Goal: Information Seeking & Learning: Learn about a topic

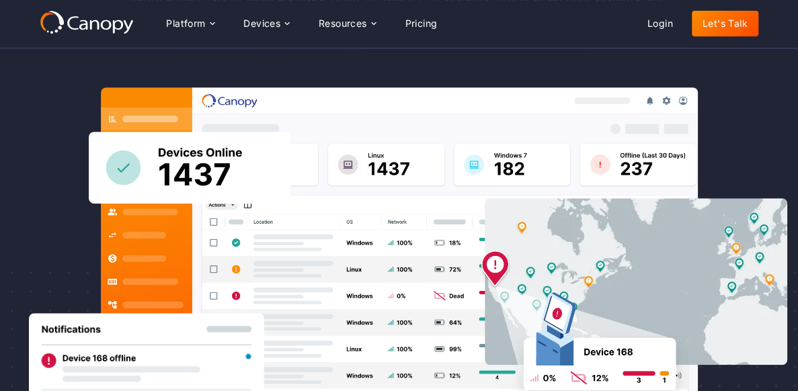
scroll to position [269, 0]
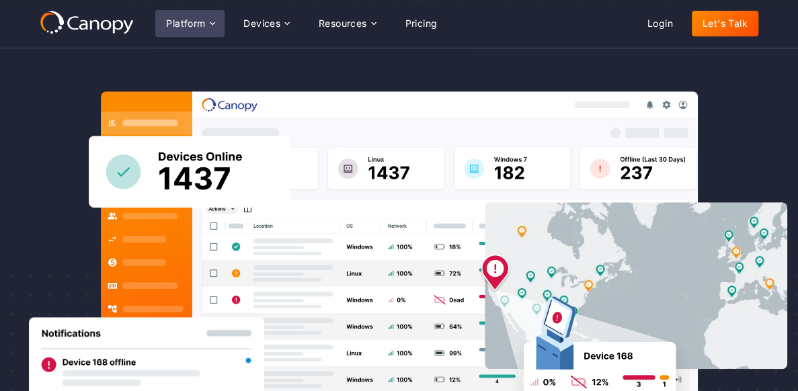
click at [199, 28] on div "Platform" at bounding box center [185, 23] width 39 height 9
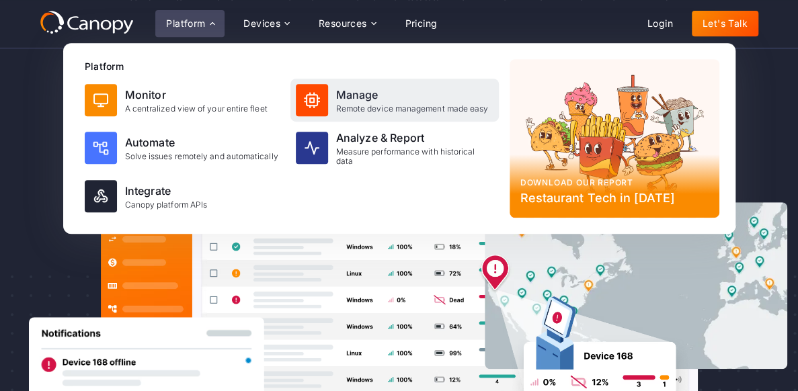
click at [397, 111] on div "Remote device management made easy" at bounding box center [412, 108] width 153 height 9
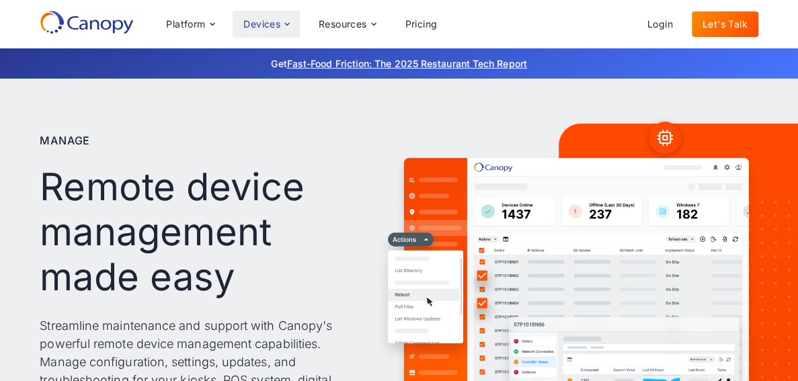
click at [264, 25] on div "Devices" at bounding box center [261, 24] width 37 height 9
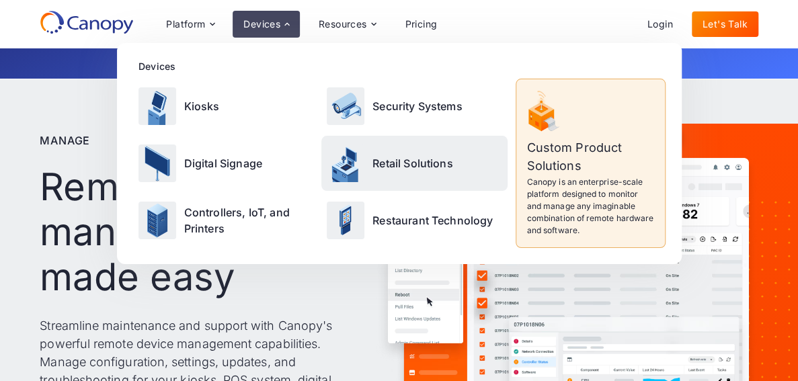
click at [393, 169] on p "Retail Solutions" at bounding box center [413, 163] width 81 height 16
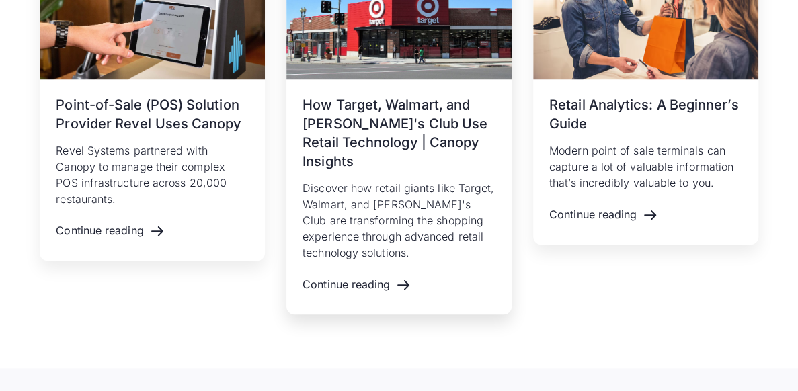
scroll to position [2892, 0]
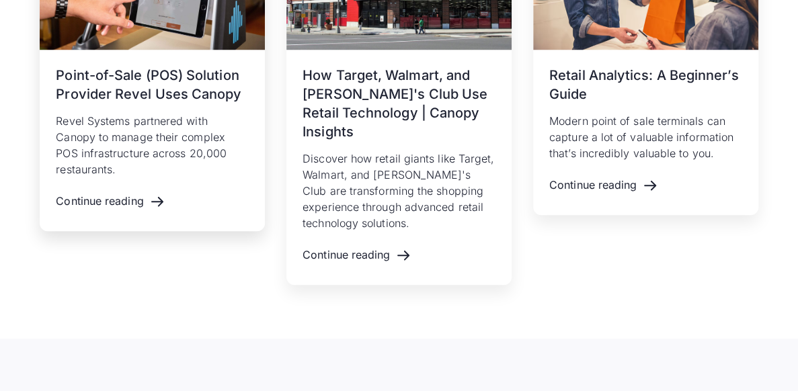
click at [129, 57] on div "August 9, 2023 Point-of-Sale (POS) Solution Provider Revel Uses Canopy Revel Sy…" at bounding box center [152, 141] width 225 height 182
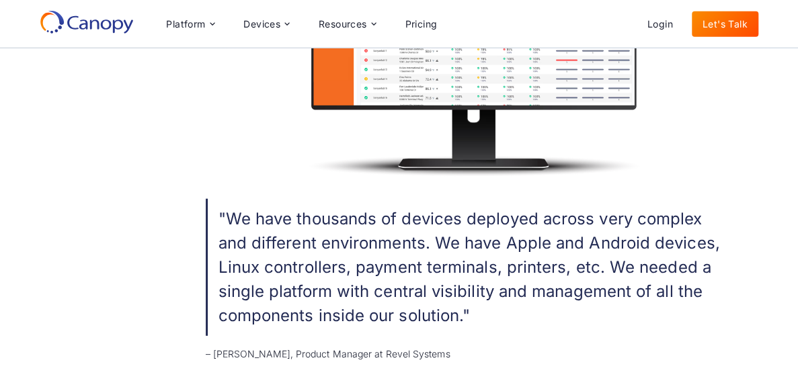
scroll to position [1345, 0]
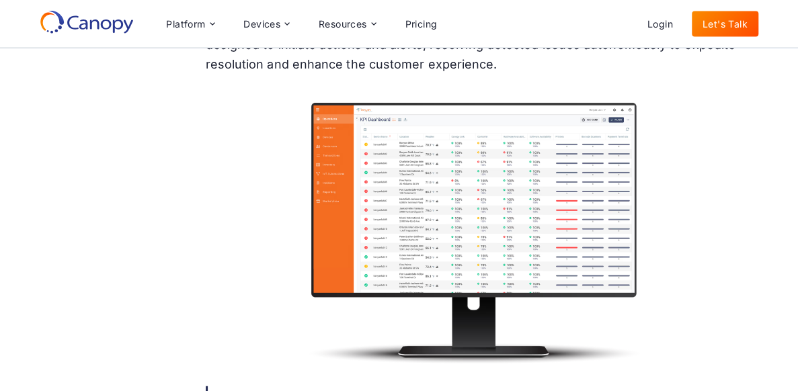
click at [371, 169] on img at bounding box center [475, 230] width 538 height 269
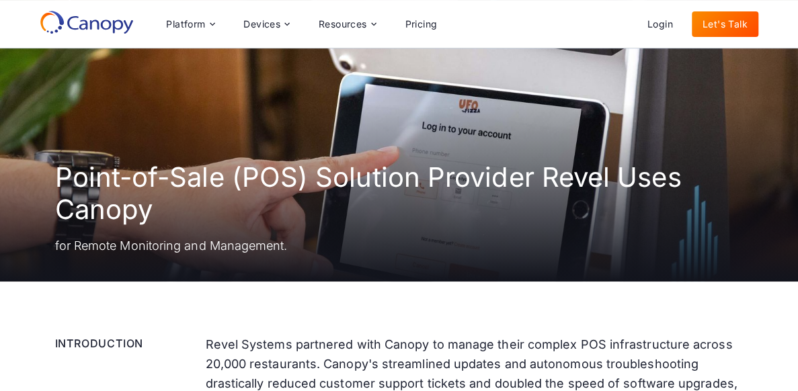
scroll to position [0, 0]
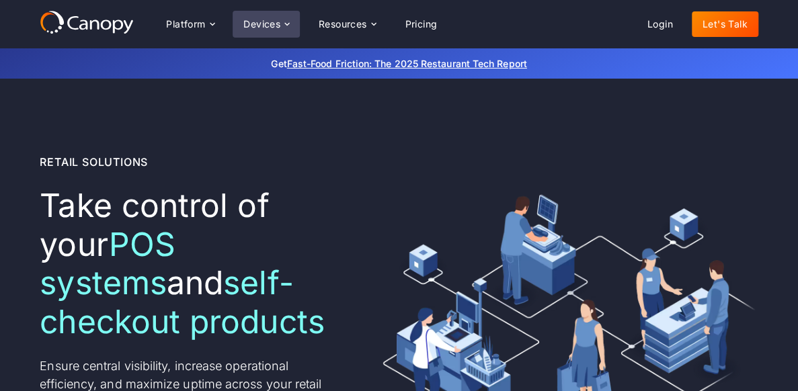
click at [273, 23] on div "Devices" at bounding box center [261, 24] width 37 height 9
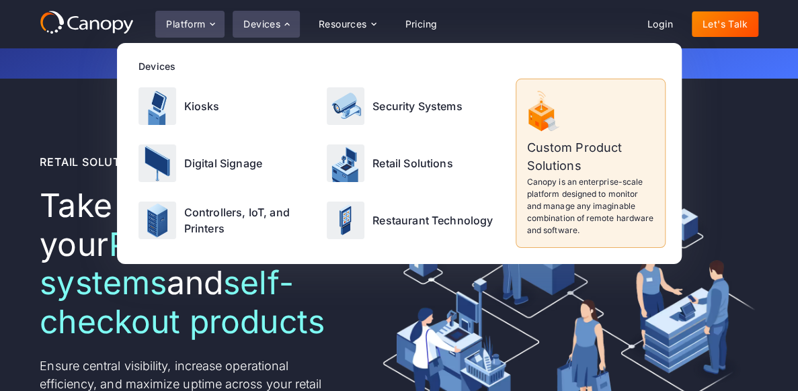
click at [198, 28] on div "Platform" at bounding box center [185, 24] width 39 height 9
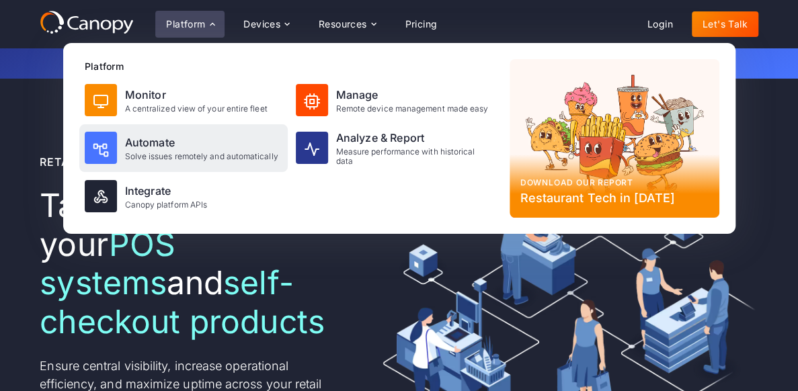
click at [198, 161] on div "Solve issues remotely and automatically" at bounding box center [201, 156] width 153 height 9
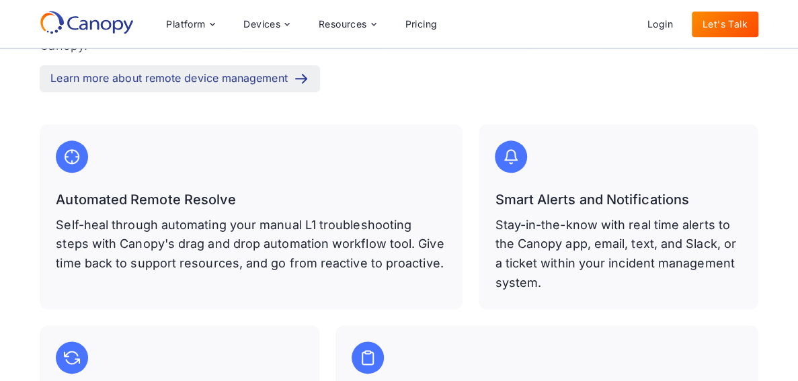
scroll to position [538, 0]
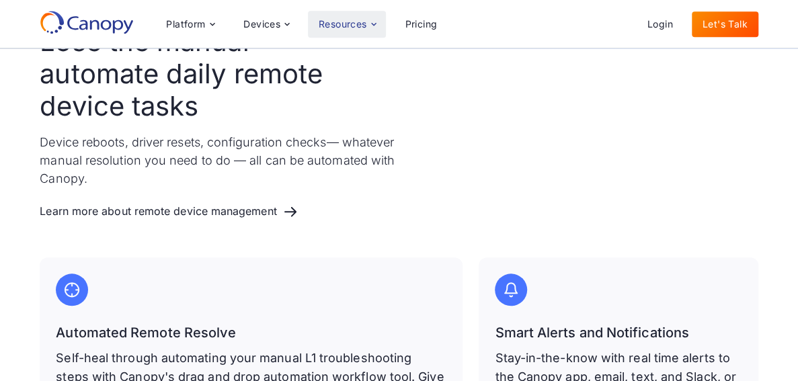
click at [376, 22] on icon at bounding box center [374, 24] width 11 height 11
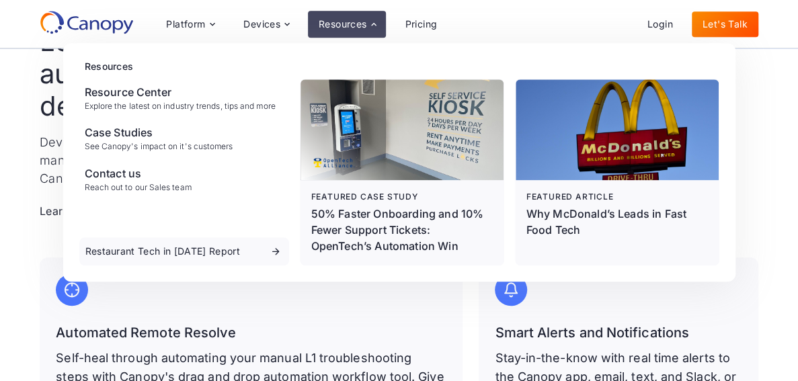
click at [373, 28] on icon at bounding box center [374, 24] width 11 height 11
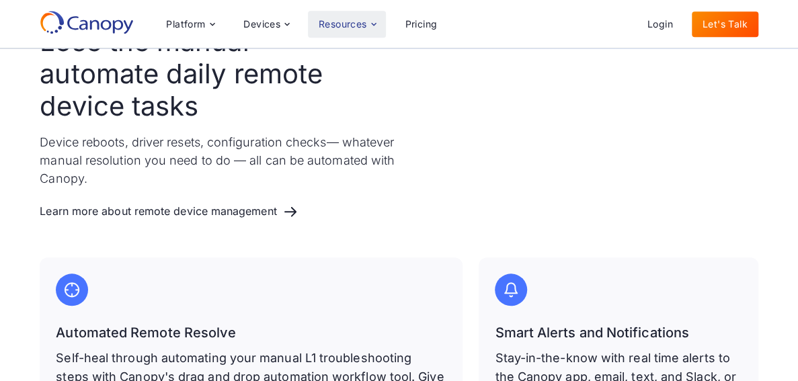
click at [373, 28] on icon at bounding box center [374, 24] width 11 height 11
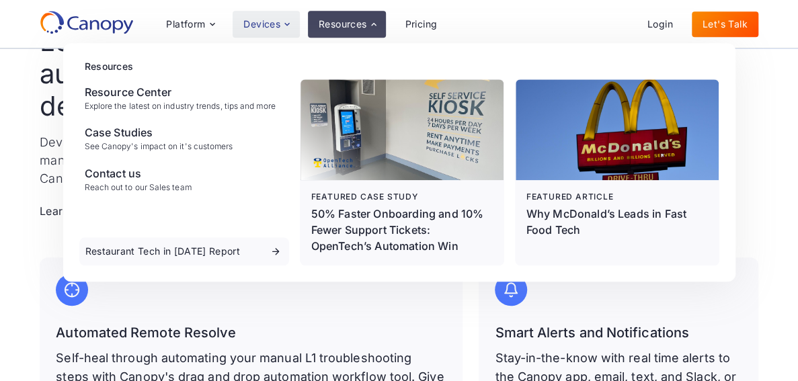
click at [270, 29] on div "Devices" at bounding box center [261, 24] width 37 height 9
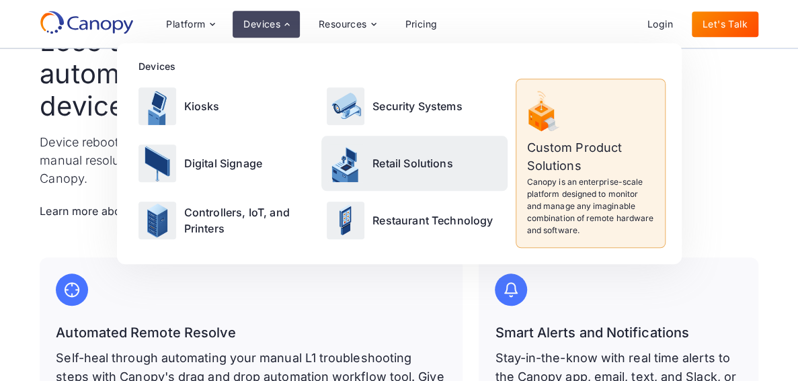
click at [405, 171] on div "Retail Solutions" at bounding box center [414, 163] width 186 height 54
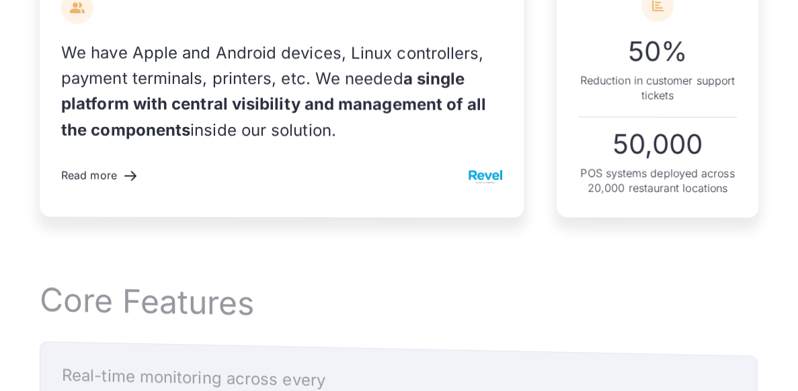
scroll to position [1614, 0]
